Goal: Task Accomplishment & Management: Manage account settings

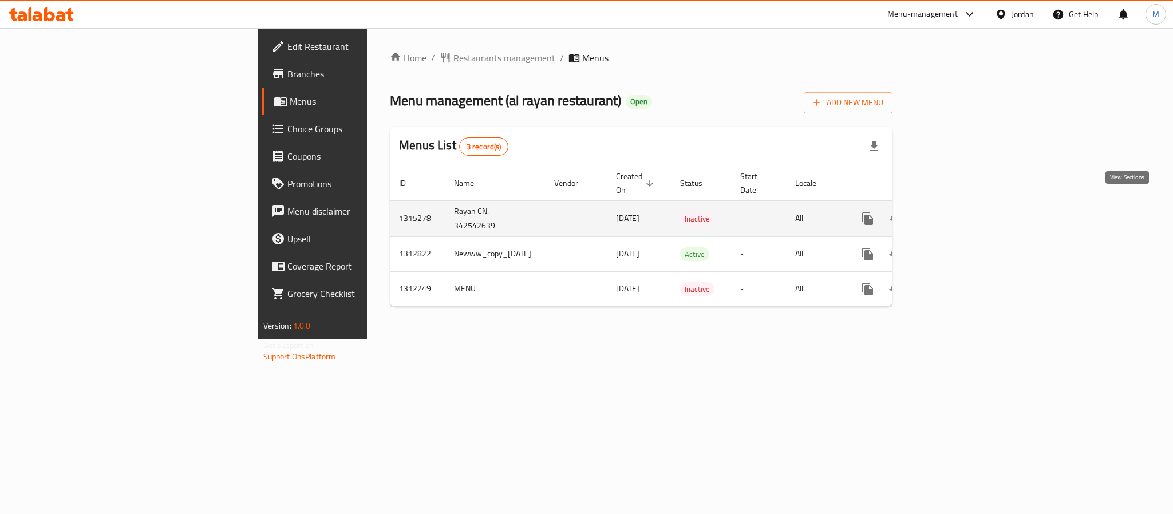
click at [955, 213] on icon "enhanced table" at bounding box center [950, 218] width 10 height 10
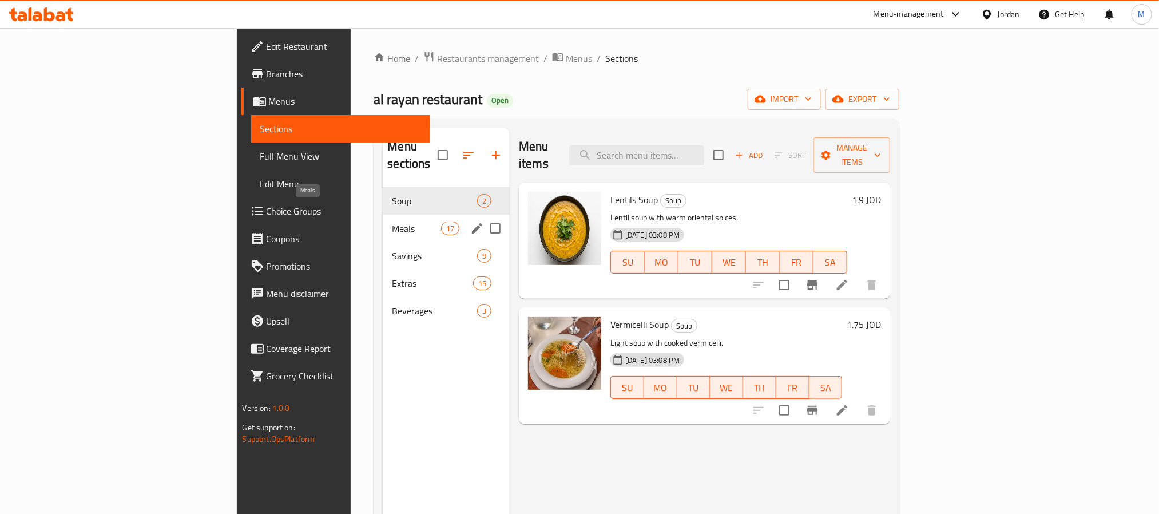
click at [392, 221] on span "Meals" at bounding box center [416, 228] width 49 height 14
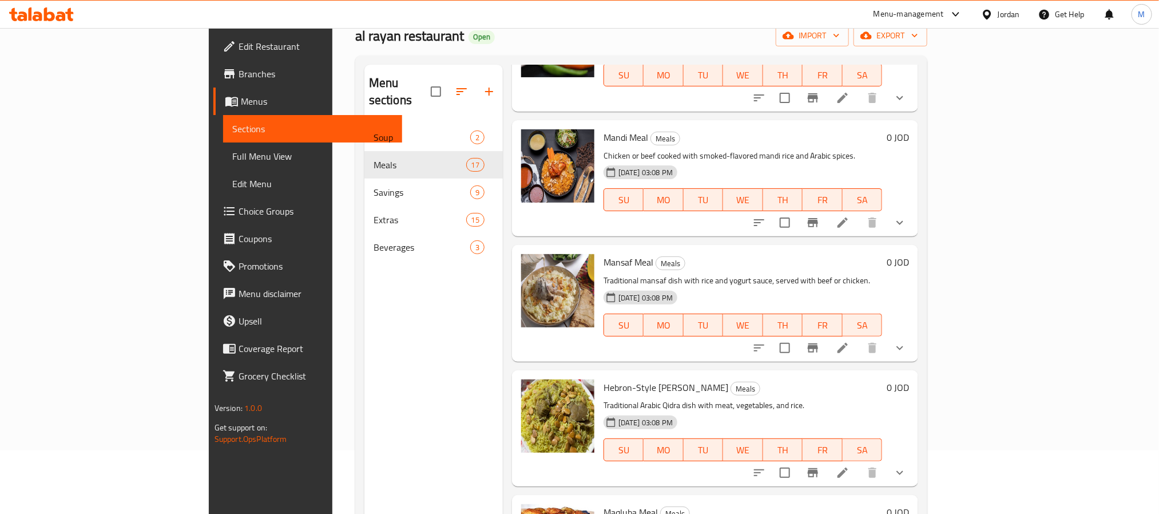
scroll to position [160, 0]
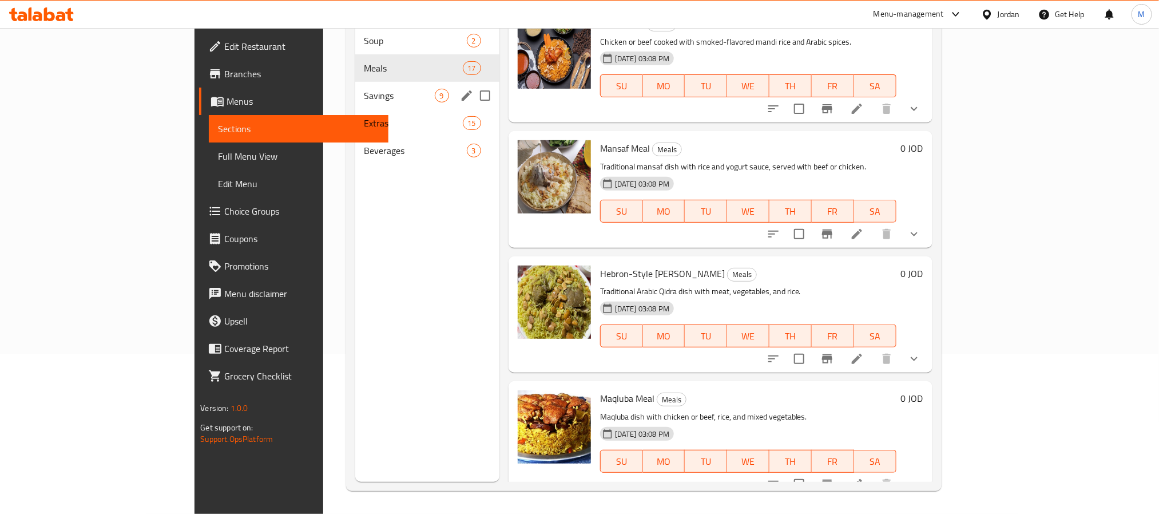
click at [355, 88] on div "Savings 9" at bounding box center [427, 95] width 144 height 27
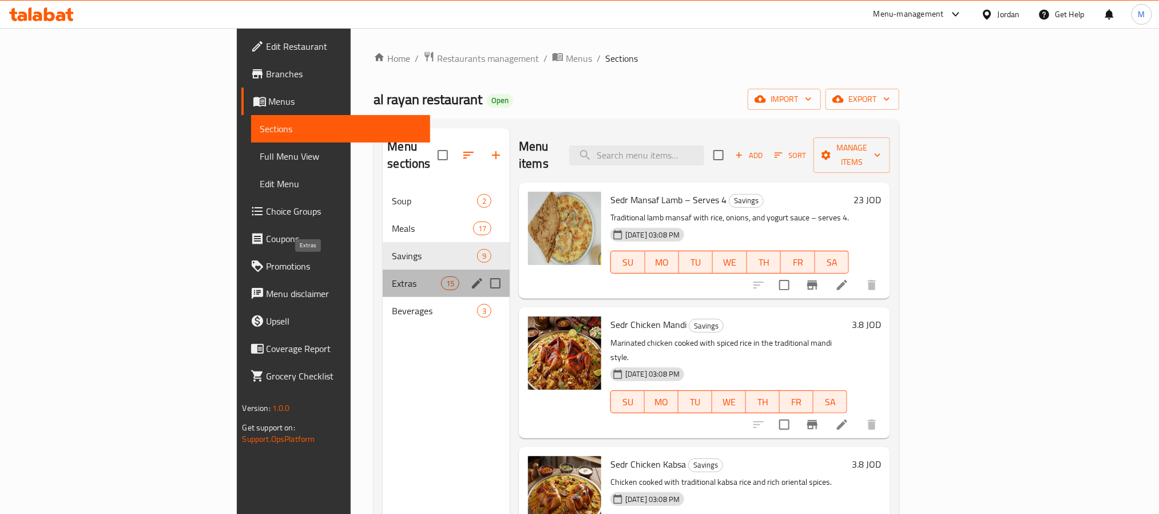
click at [392, 276] on span "Extras" at bounding box center [416, 283] width 49 height 14
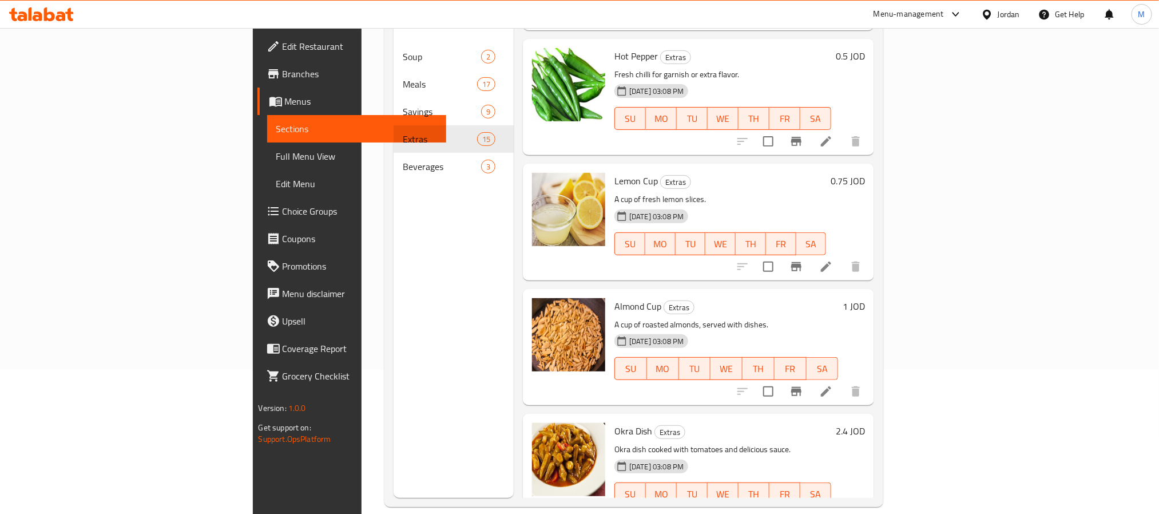
scroll to position [160, 0]
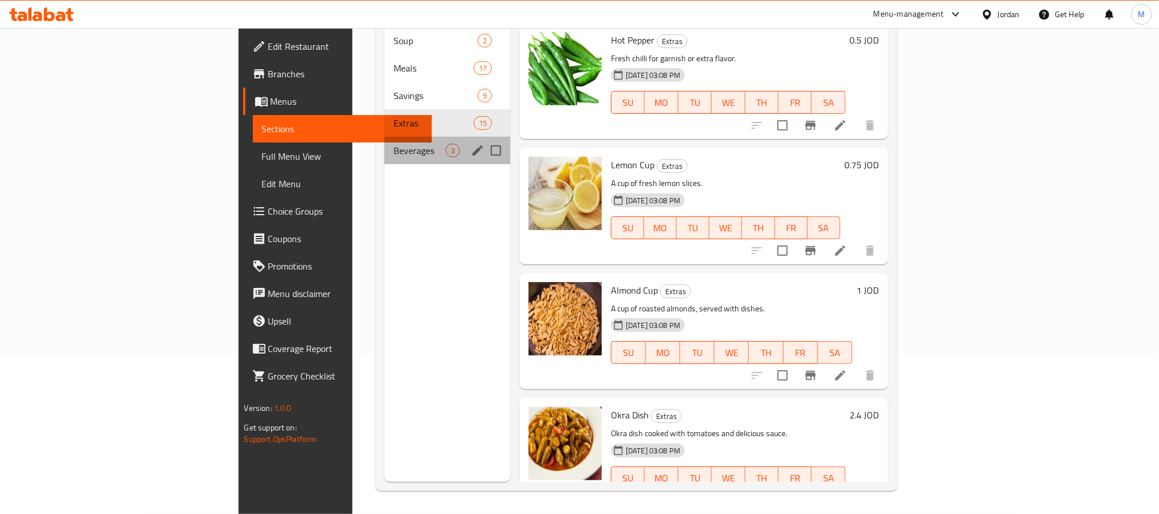
click at [385, 137] on div "Beverages 3" at bounding box center [448, 150] width 126 height 27
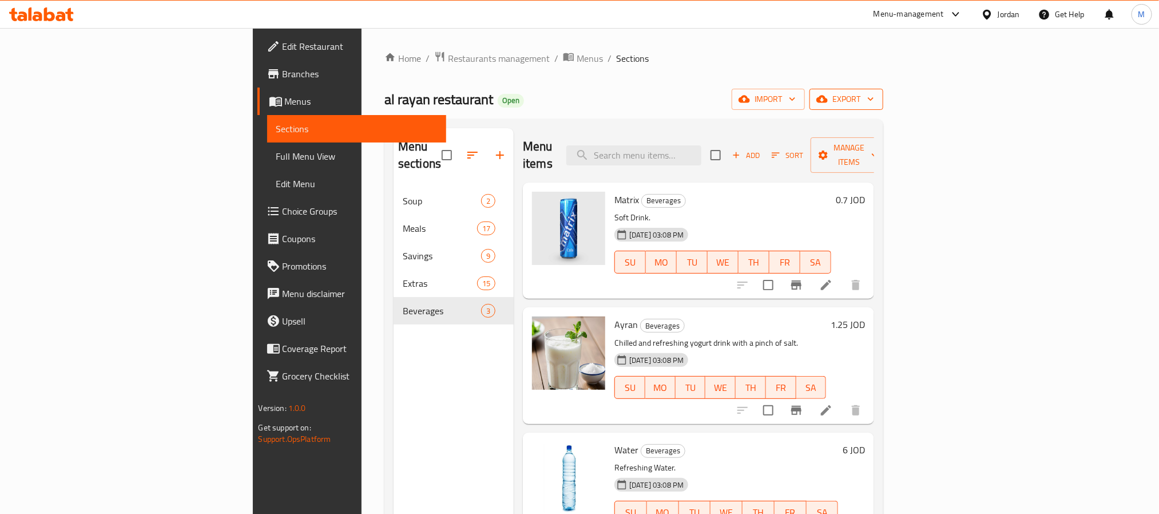
click at [874, 93] on span "export" at bounding box center [847, 99] width 56 height 14
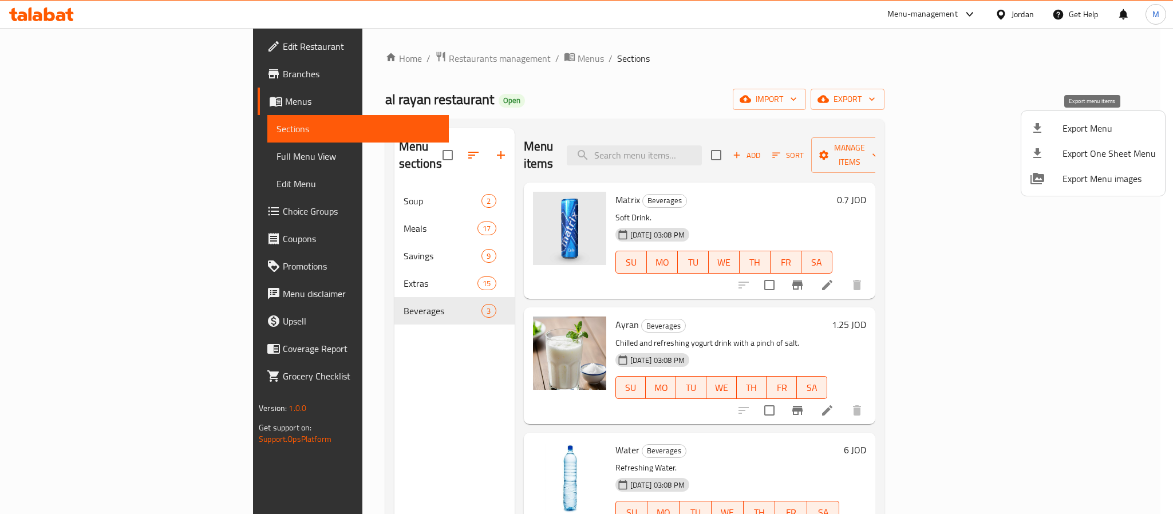
click at [1063, 130] on span "Export Menu" at bounding box center [1108, 128] width 93 height 14
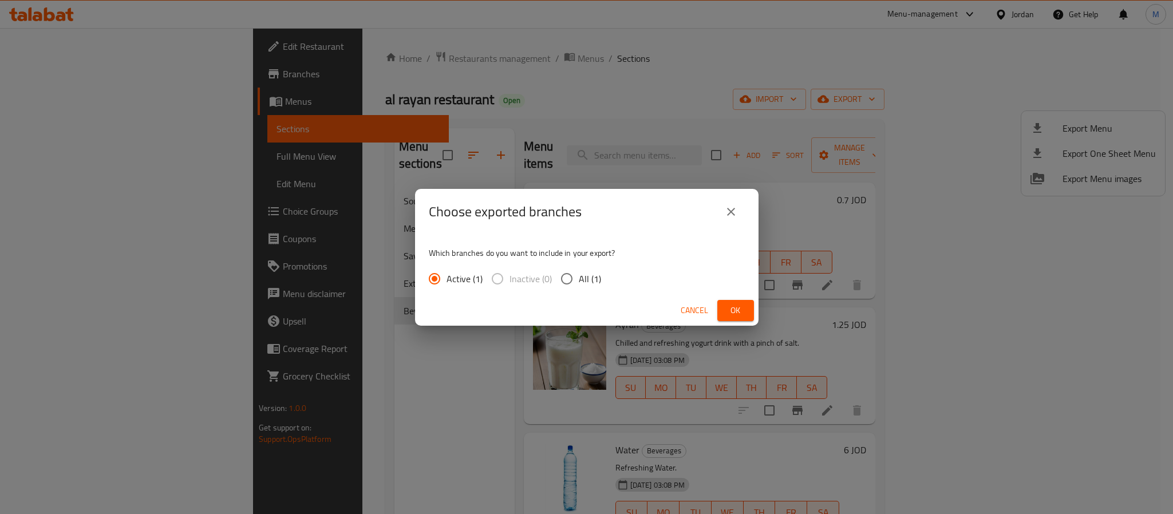
click at [569, 278] on input "All (1)" at bounding box center [567, 279] width 24 height 24
radio input "true"
click at [731, 314] on span "Ok" at bounding box center [735, 310] width 18 height 14
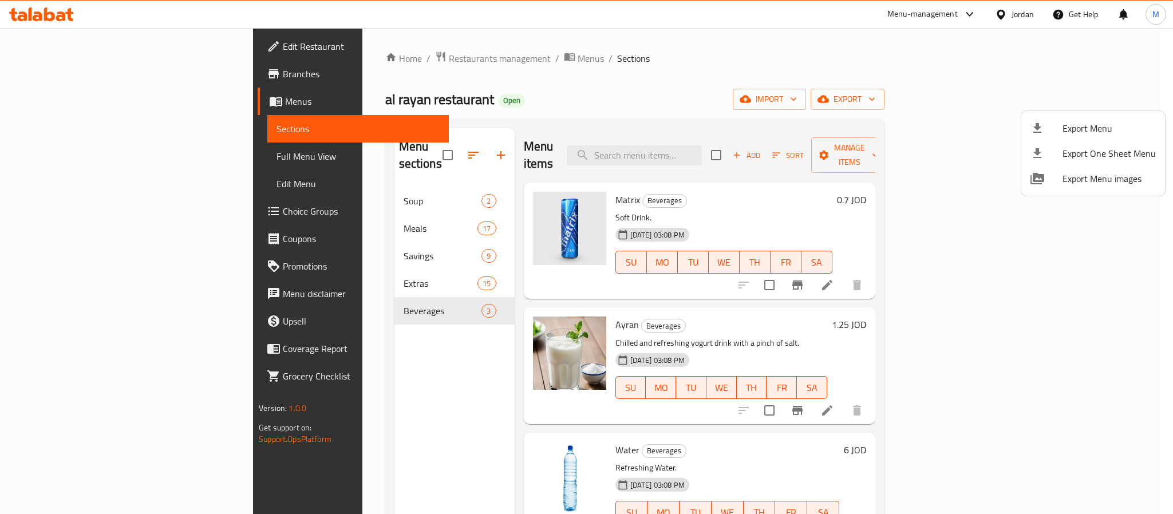
click at [423, 60] on div at bounding box center [586, 257] width 1173 height 514
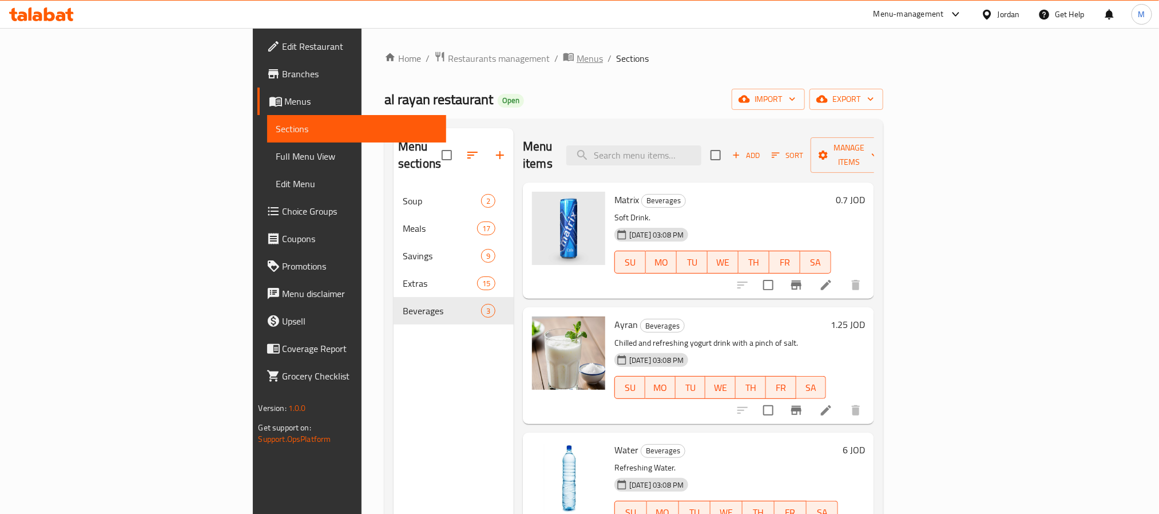
click at [577, 59] on span "Menus" at bounding box center [590, 59] width 26 height 14
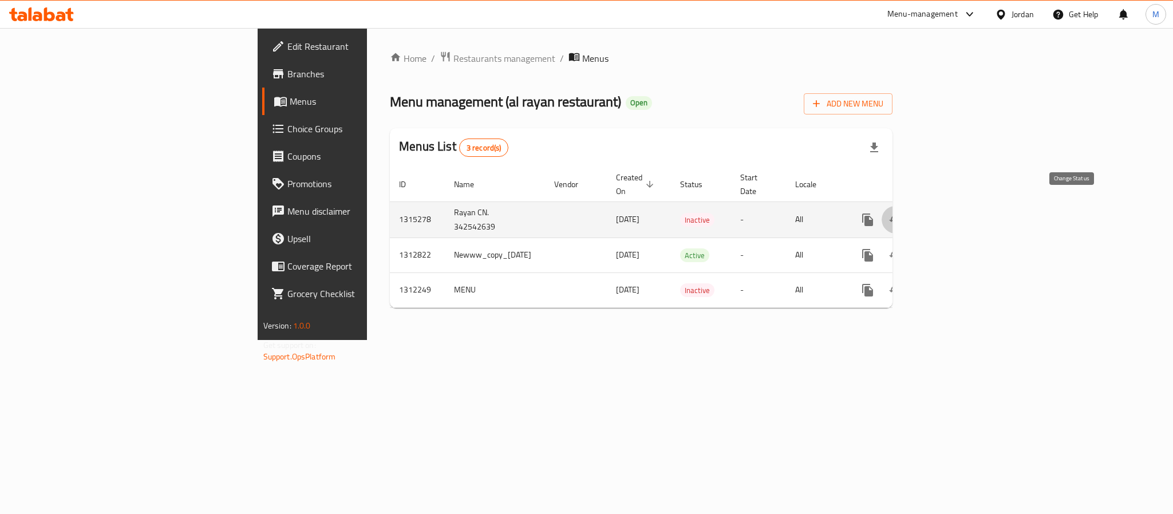
click at [902, 213] on icon "enhanced table" at bounding box center [895, 220] width 14 height 14
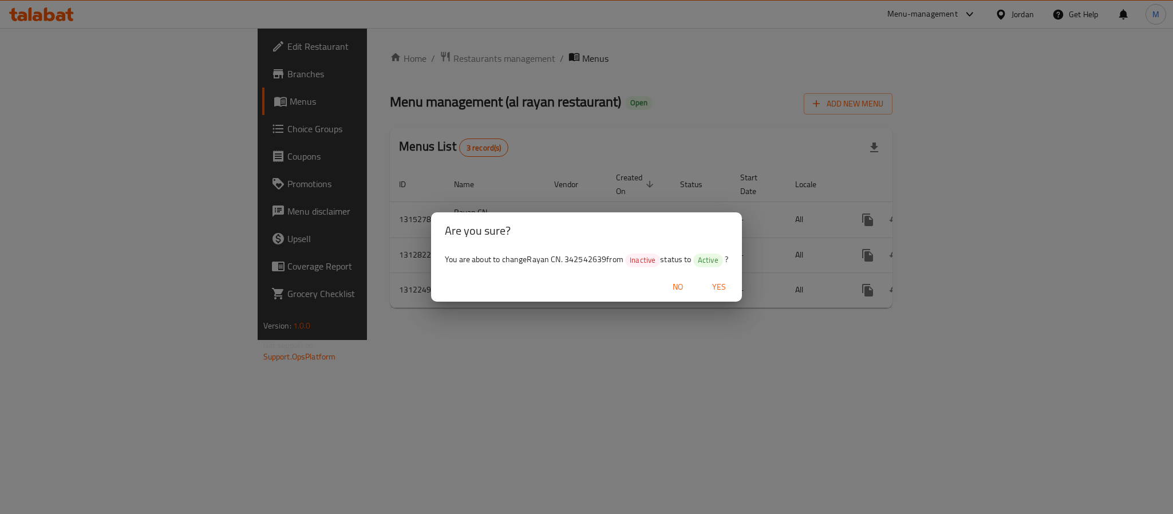
click at [726, 286] on span "Yes" at bounding box center [718, 287] width 27 height 14
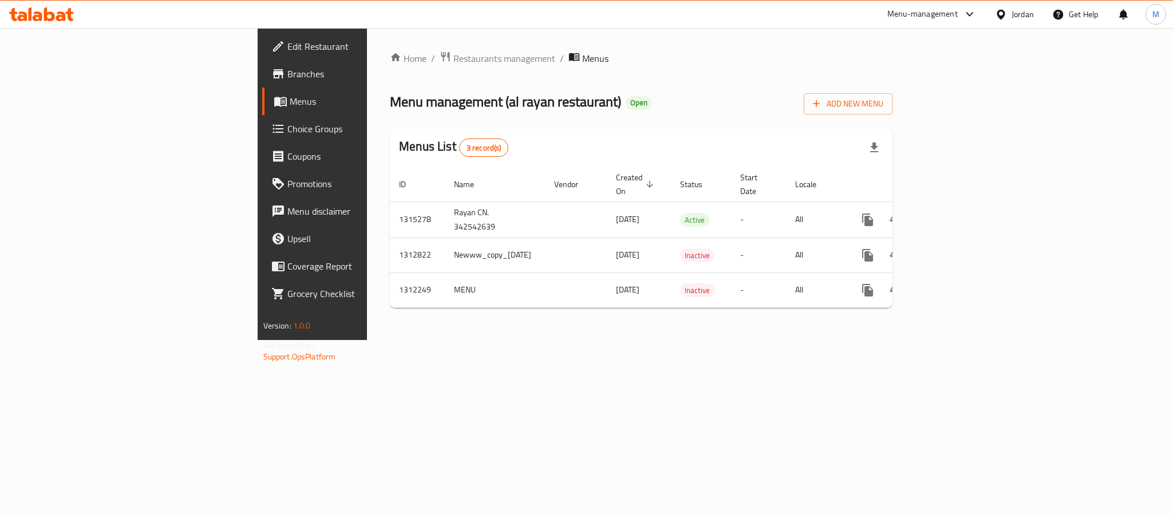
click at [1022, 19] on div "Jordan" at bounding box center [1022, 14] width 22 height 13
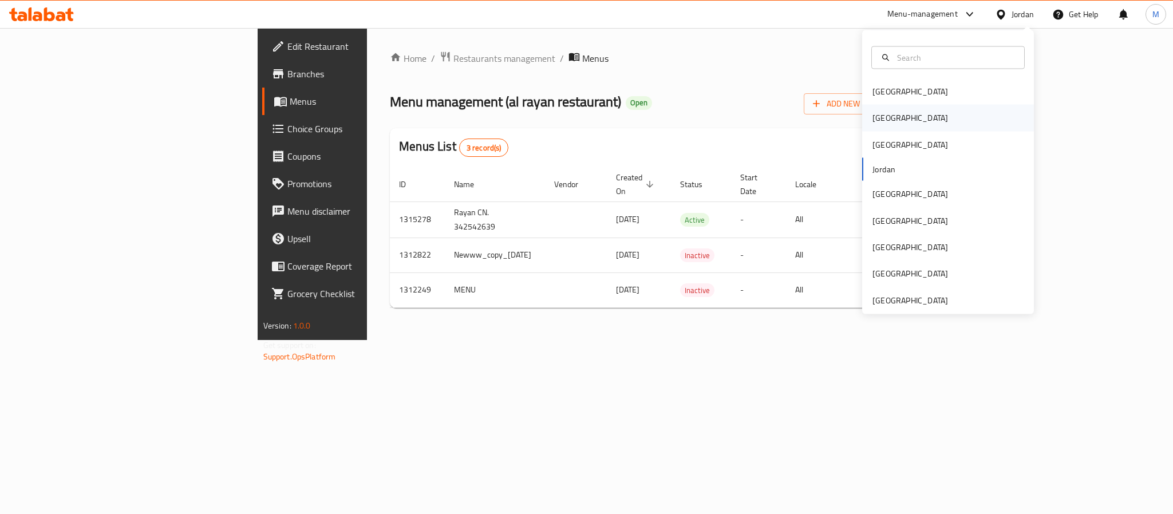
click at [933, 124] on div "[GEOGRAPHIC_DATA]" at bounding box center [948, 118] width 172 height 26
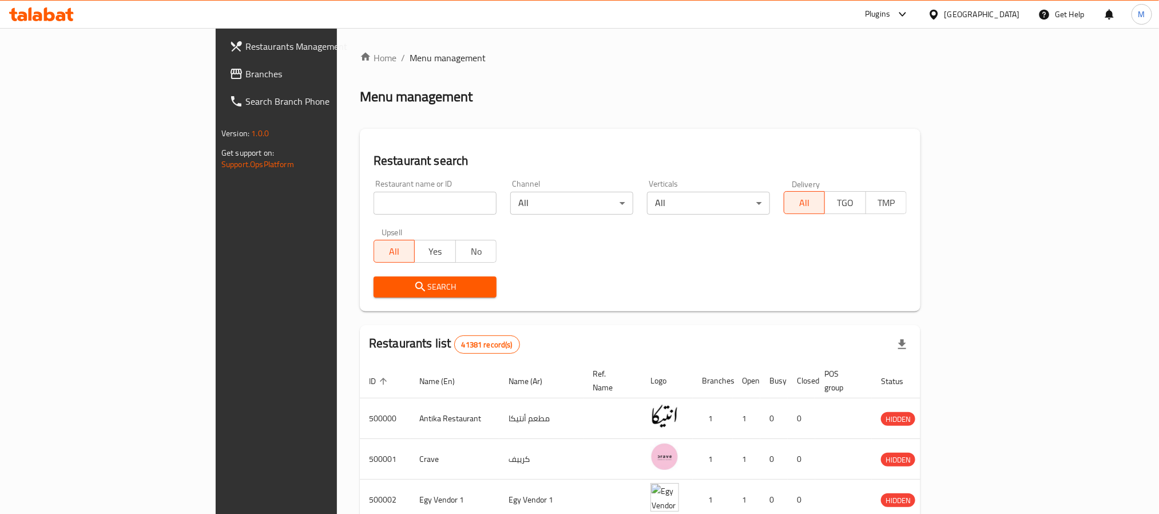
click at [246, 72] on span "Branches" at bounding box center [323, 74] width 155 height 14
